Goal: Task Accomplishment & Management: Manage account settings

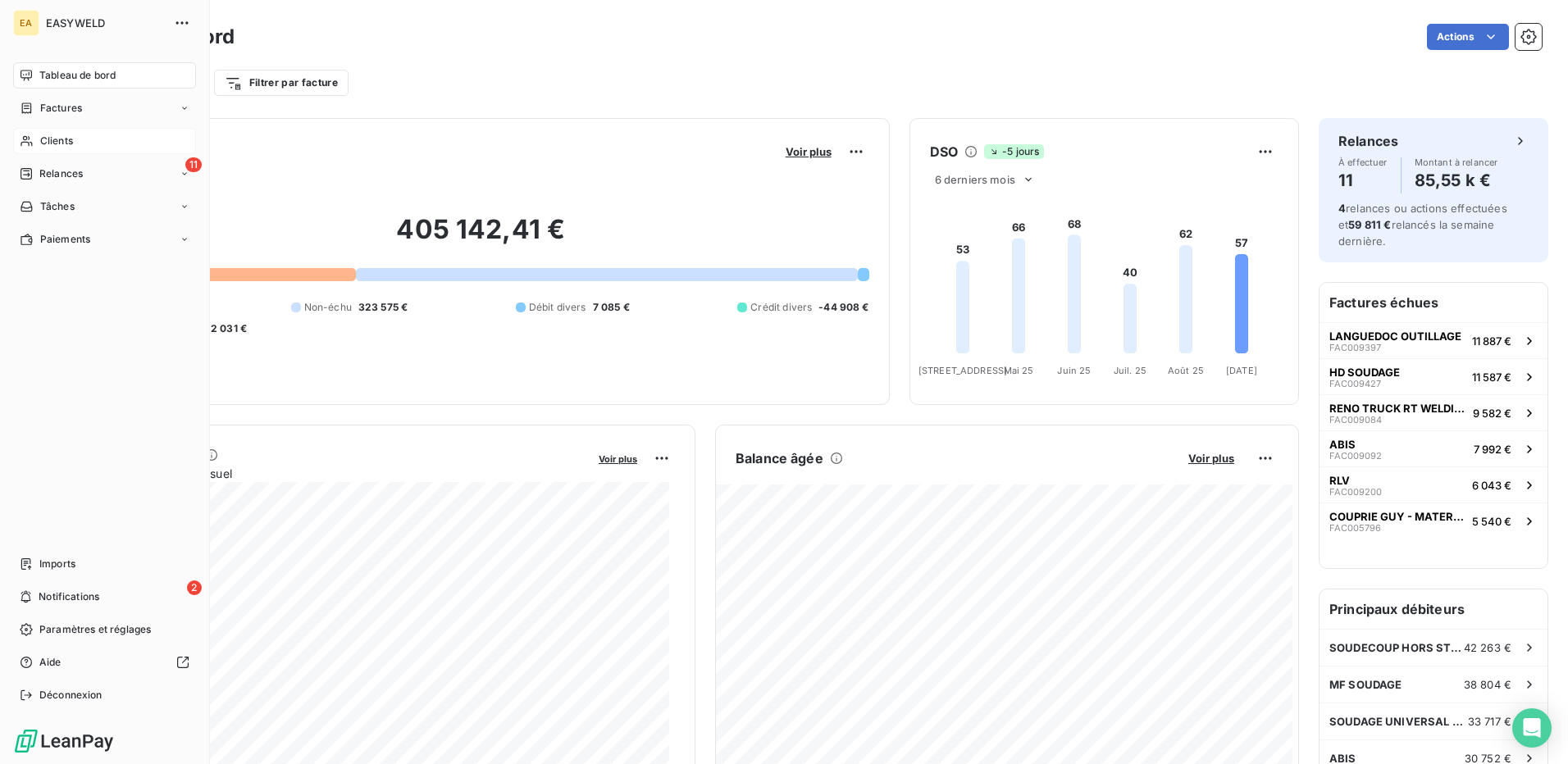
click at [28, 132] on div "Clients" at bounding box center [105, 141] width 183 height 26
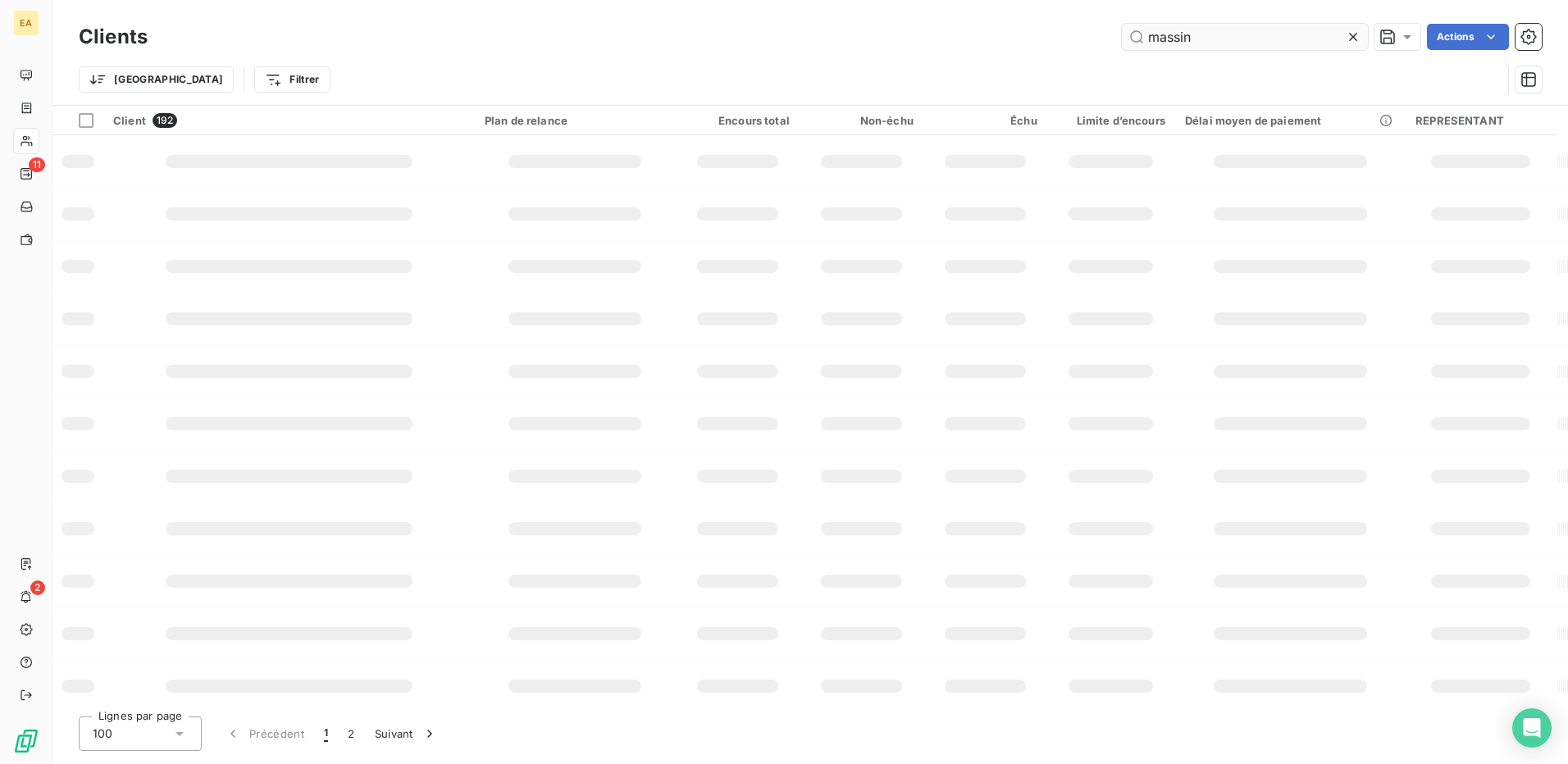
type input "massin"
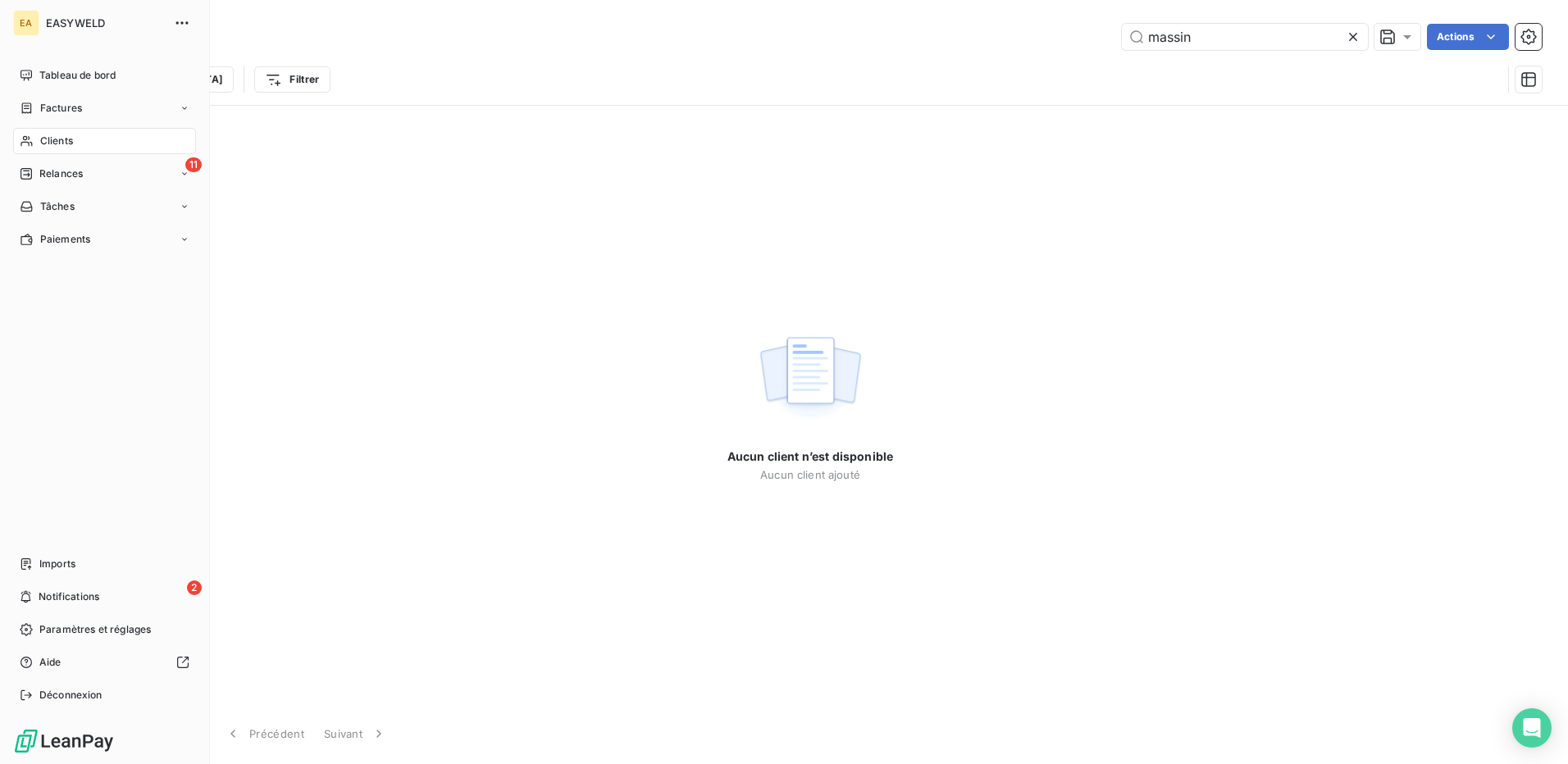
click at [30, 143] on icon at bounding box center [26, 141] width 12 height 11
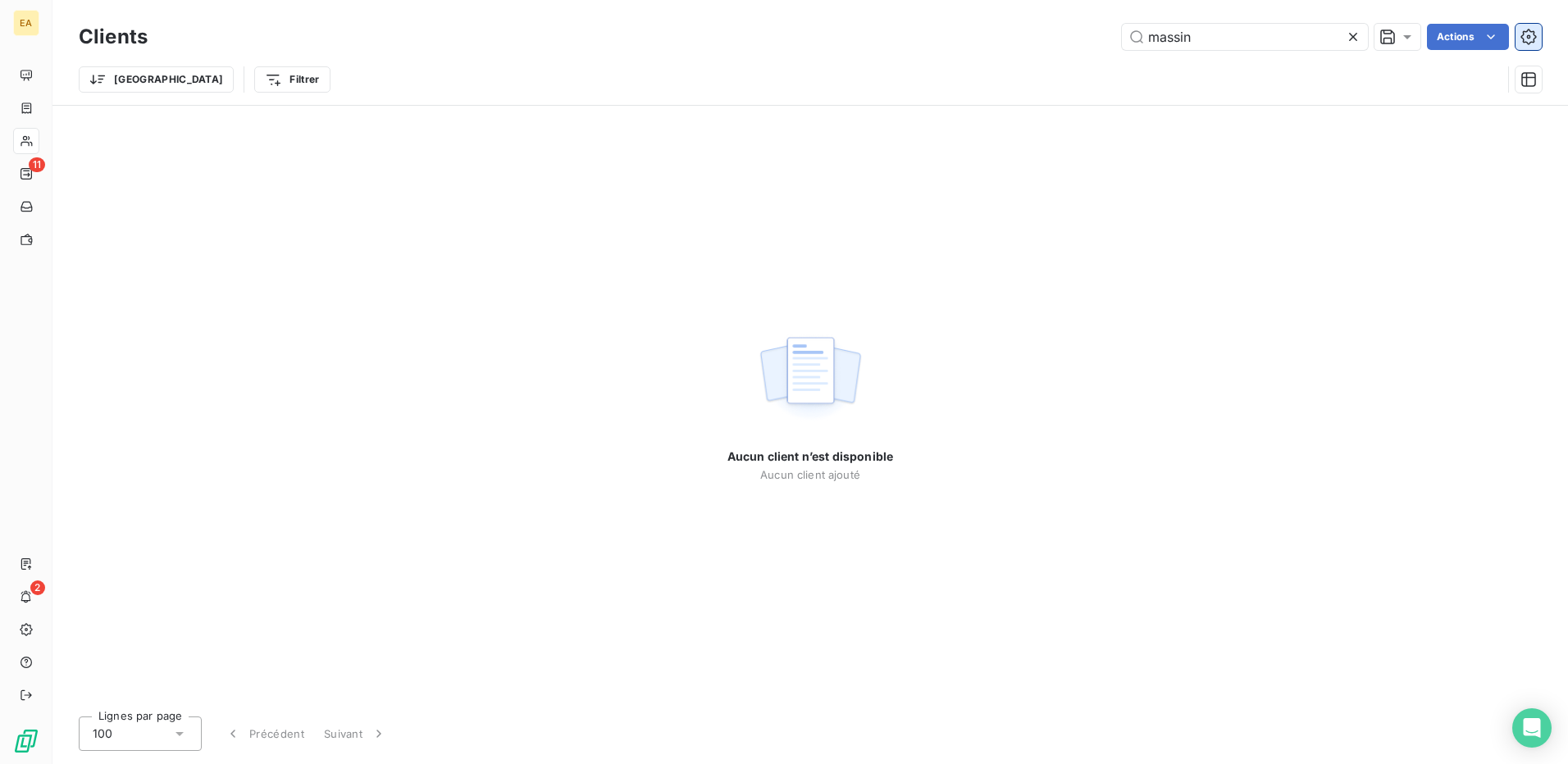
click at [1529, 31] on icon "button" at bounding box center [1528, 37] width 16 height 16
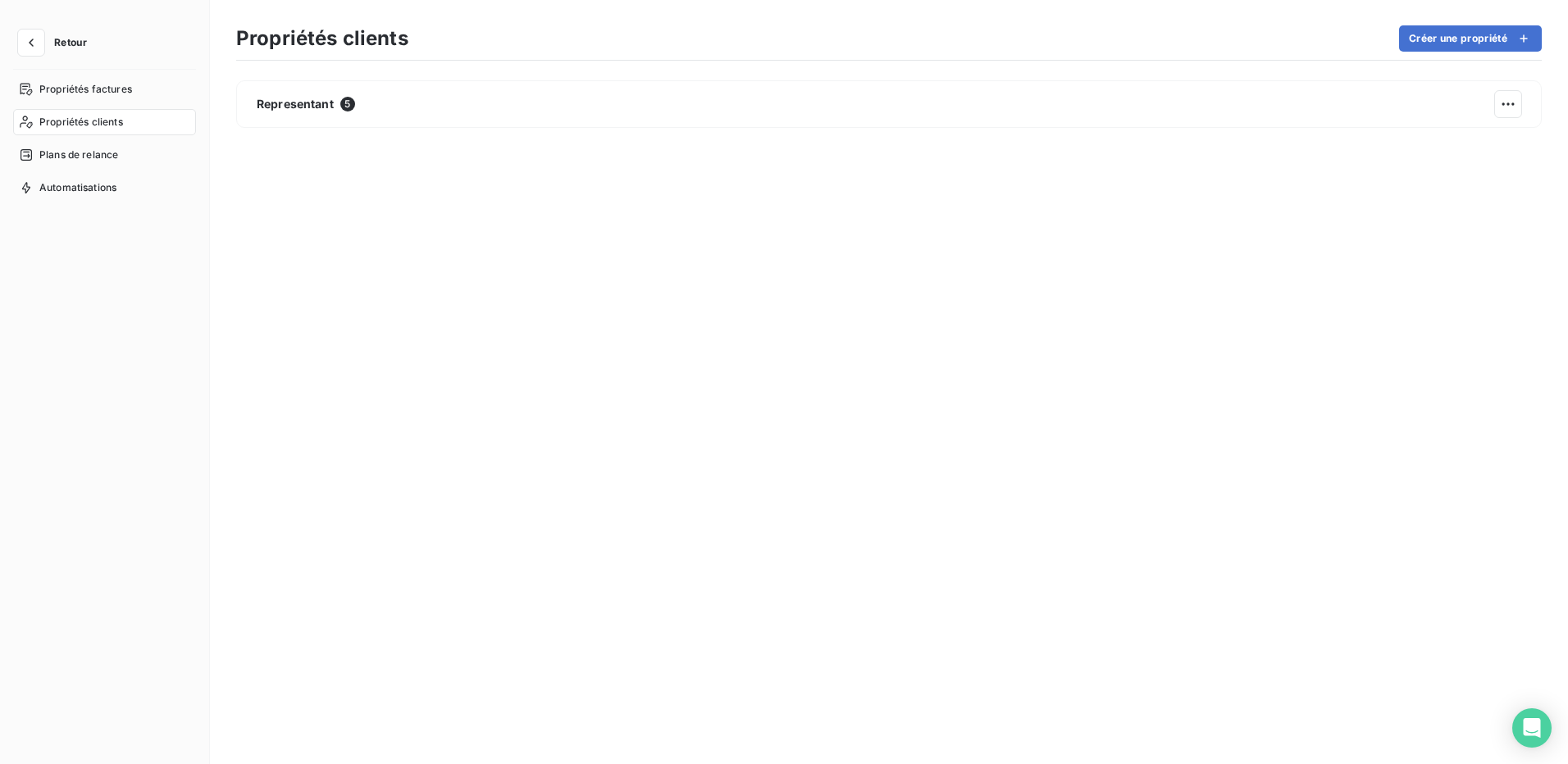
click at [1530, 45] on icon "button" at bounding box center [1523, 38] width 17 height 17
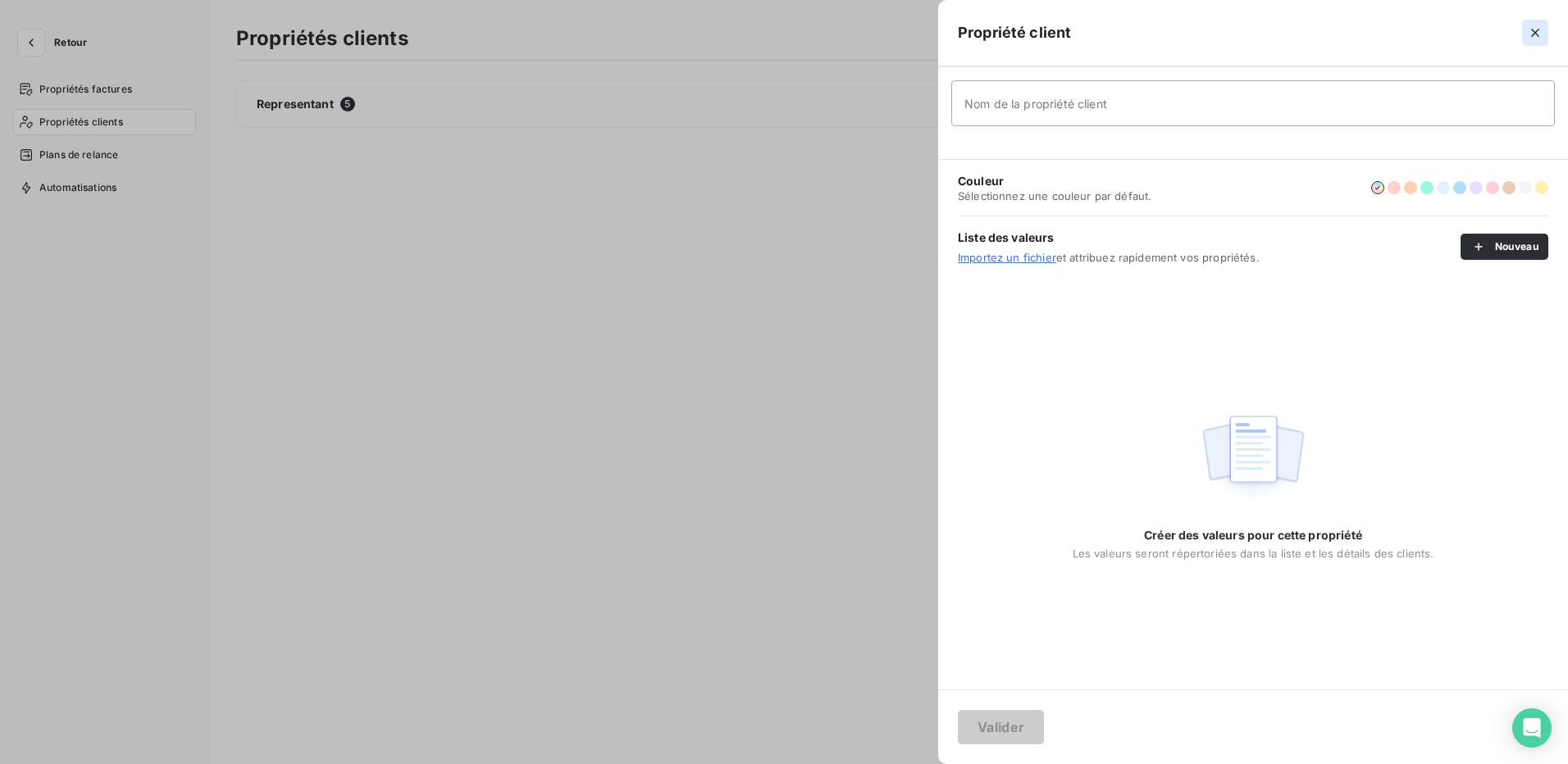
click at [1536, 32] on icon "button" at bounding box center [1535, 33] width 8 height 8
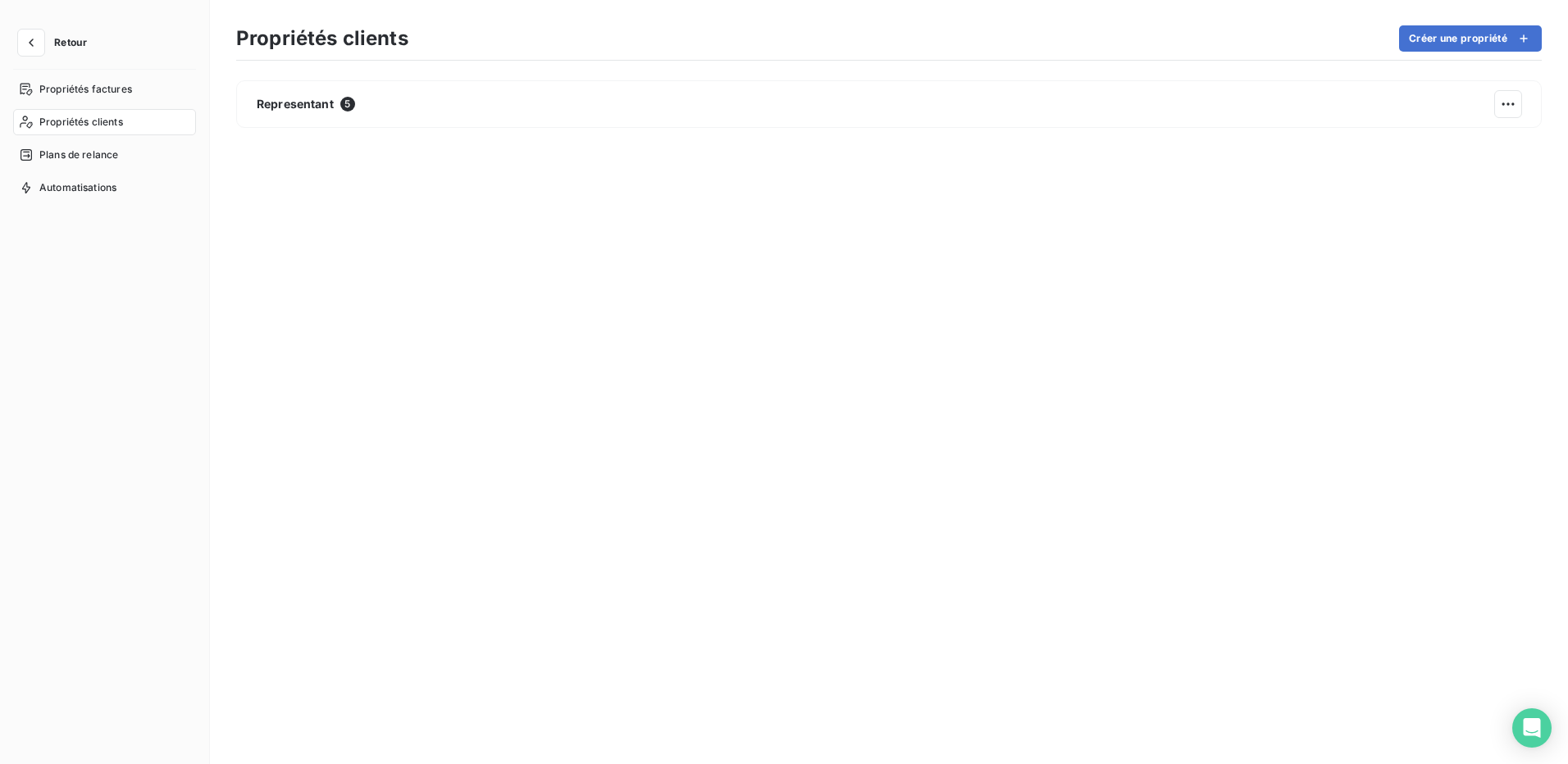
click at [51, 46] on button "Retour" at bounding box center [57, 42] width 87 height 26
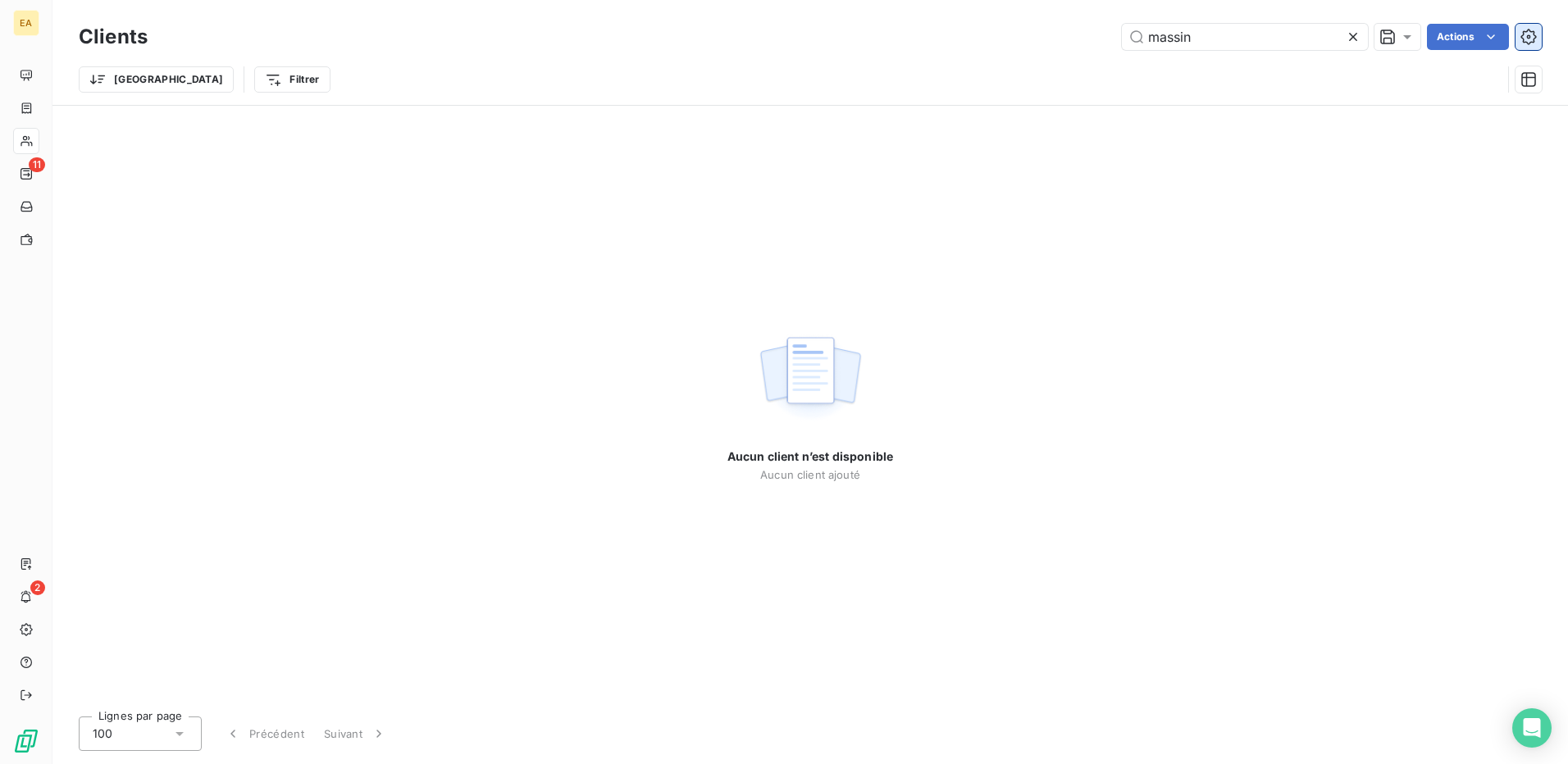
click at [1523, 34] on icon "button" at bounding box center [1528, 37] width 16 height 16
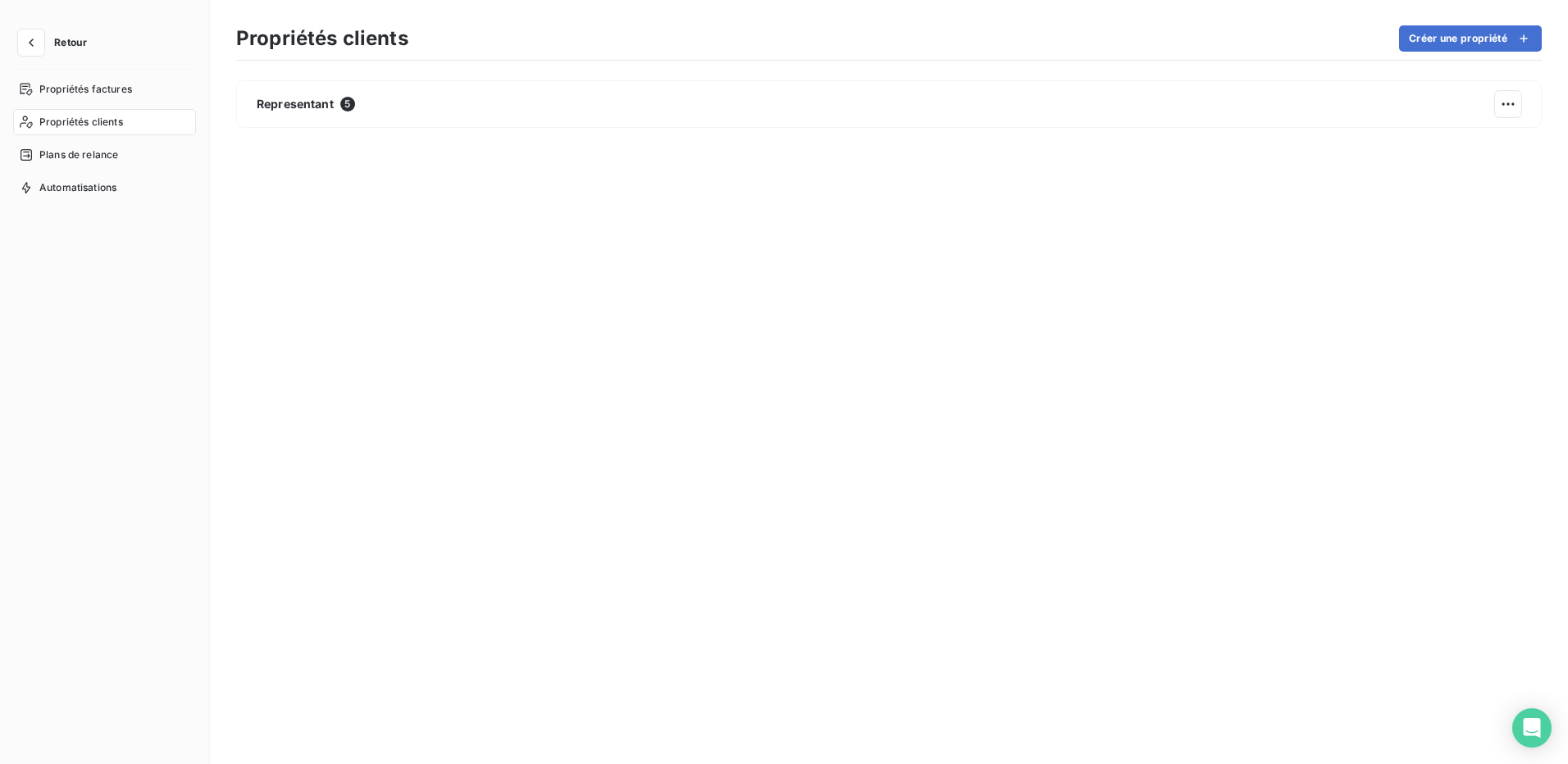
click at [62, 41] on span "Retour" at bounding box center [71, 43] width 33 height 10
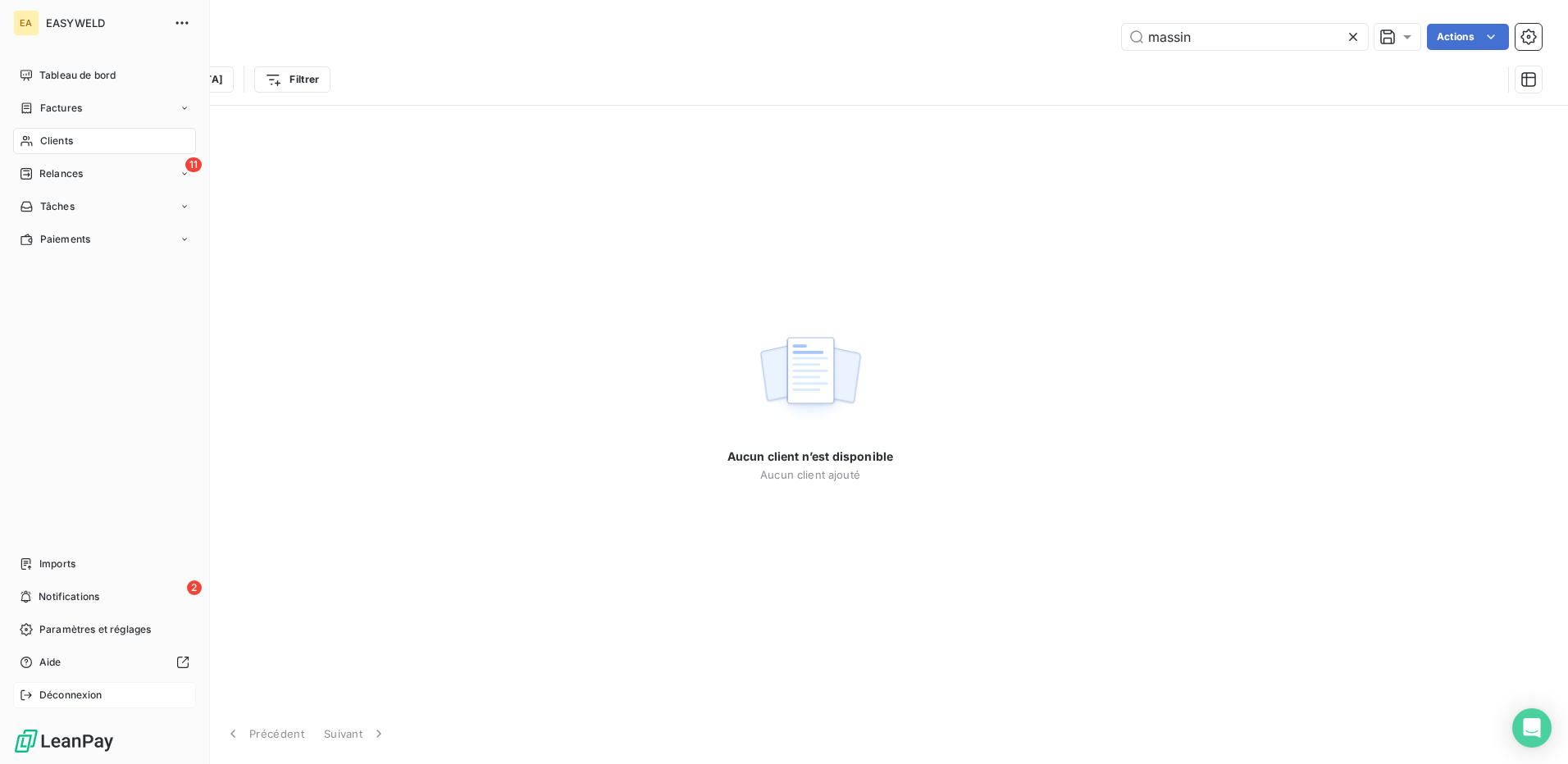
click at [51, 693] on span "Déconnexion" at bounding box center [71, 695] width 63 height 15
